Goal: Task Accomplishment & Management: Manage account settings

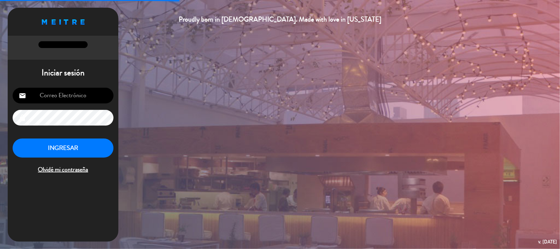
type input "[EMAIL_ADDRESS][DOMAIN_NAME]"
click at [90, 144] on button "INGRESAR" at bounding box center [63, 147] width 101 height 19
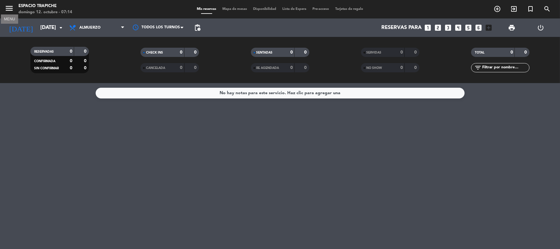
click at [9, 9] on icon "menu" at bounding box center [9, 8] width 9 height 9
click at [9, 9] on img at bounding box center [22, 11] width 26 height 5
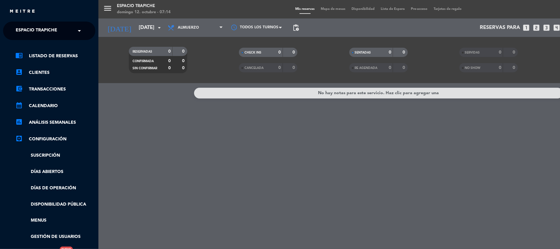
click at [78, 29] on span at bounding box center [81, 30] width 10 height 13
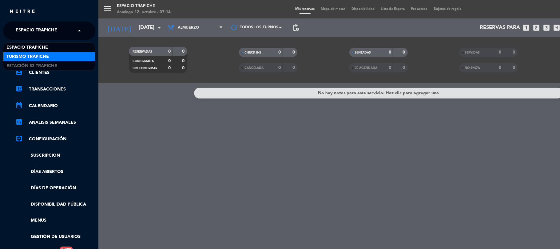
click at [87, 61] on div "Turismo Trapiche" at bounding box center [49, 56] width 92 height 9
click at [87, 61] on ul "chrome_reader_mode Listado de Reservas account_box Clientes account_balance_wal…" at bounding box center [49, 154] width 92 height 204
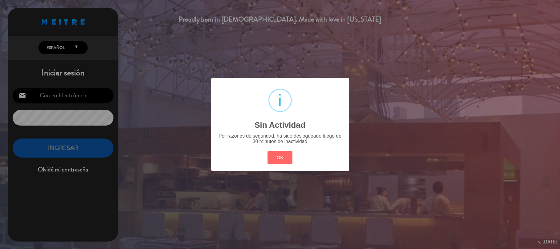
type input "[EMAIL_ADDRESS][DOMAIN_NAME]"
